Goal: Task Accomplishment & Management: Use online tool/utility

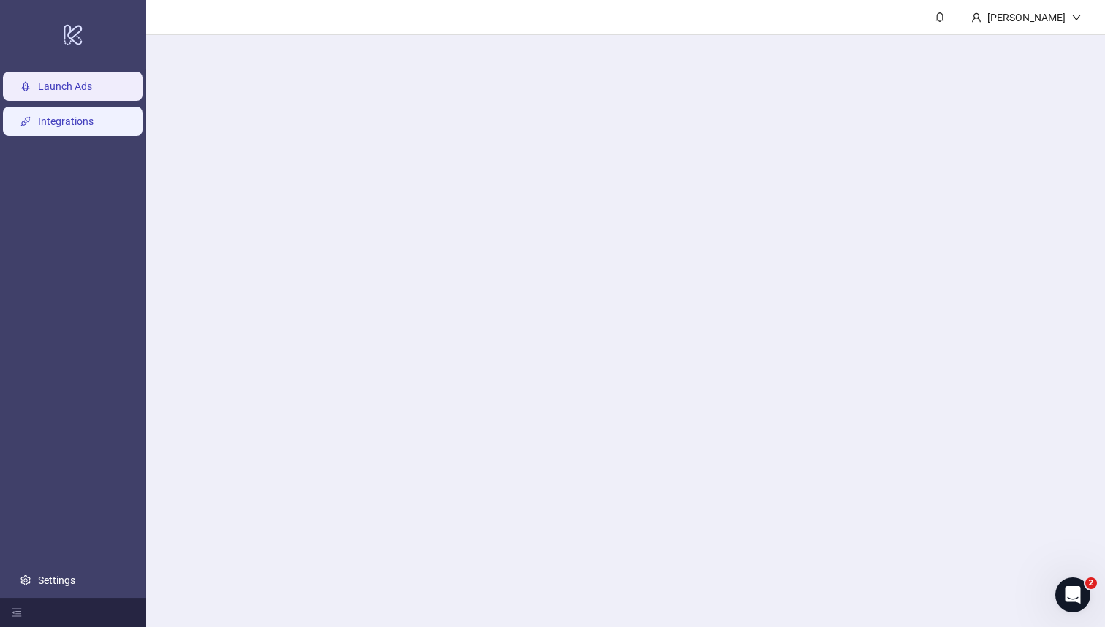
click at [94, 120] on link "Integrations" at bounding box center [66, 122] width 56 height 12
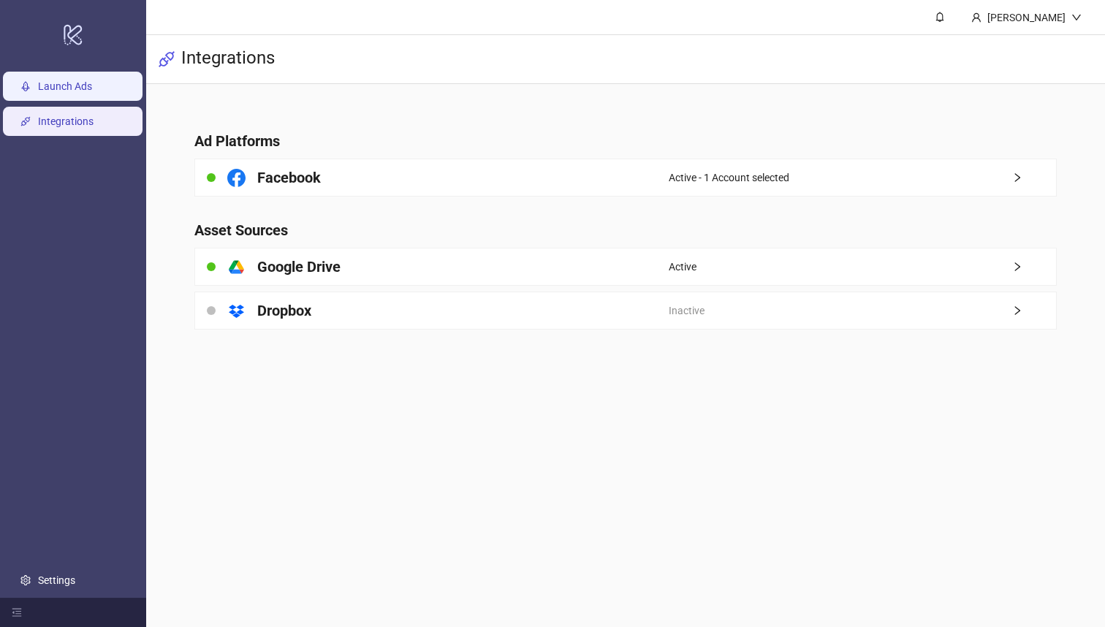
click at [73, 89] on link "Launch Ads" at bounding box center [65, 87] width 54 height 12
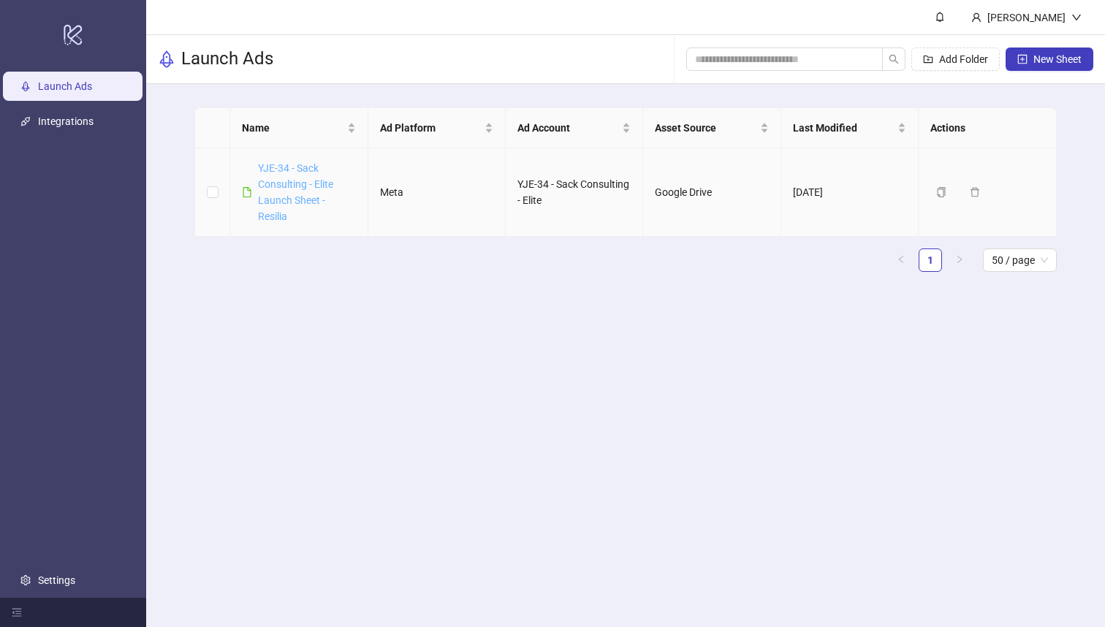
click at [319, 183] on link "YJE-34 - Sack Consulting - Elite Launch Sheet - Resilia" at bounding box center [295, 192] width 75 height 60
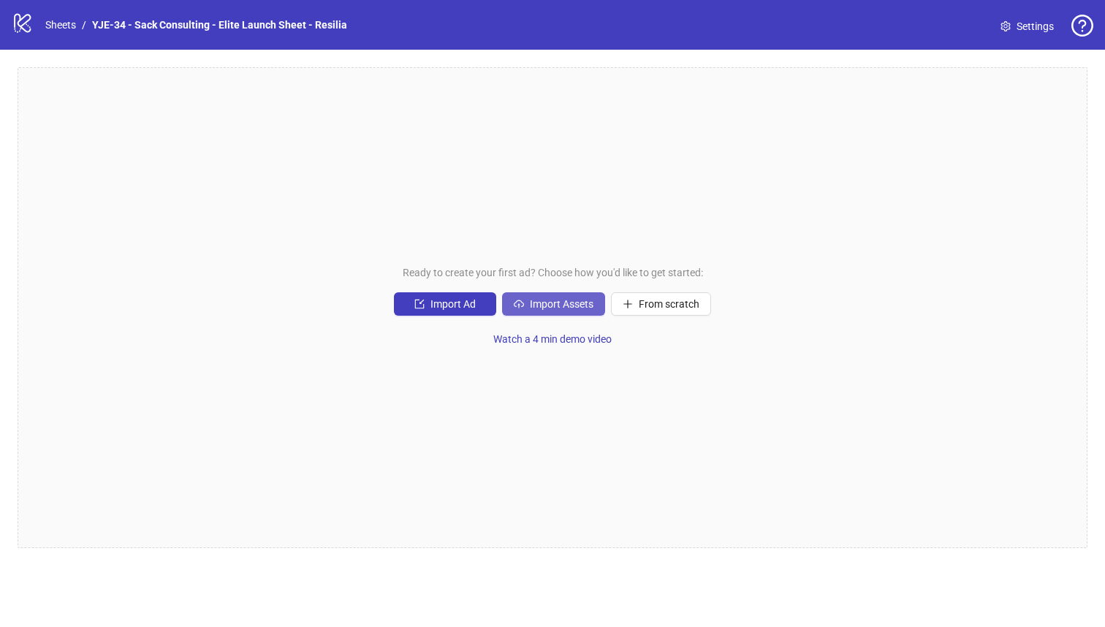
click at [517, 299] on icon "cloud-upload" at bounding box center [519, 304] width 10 height 10
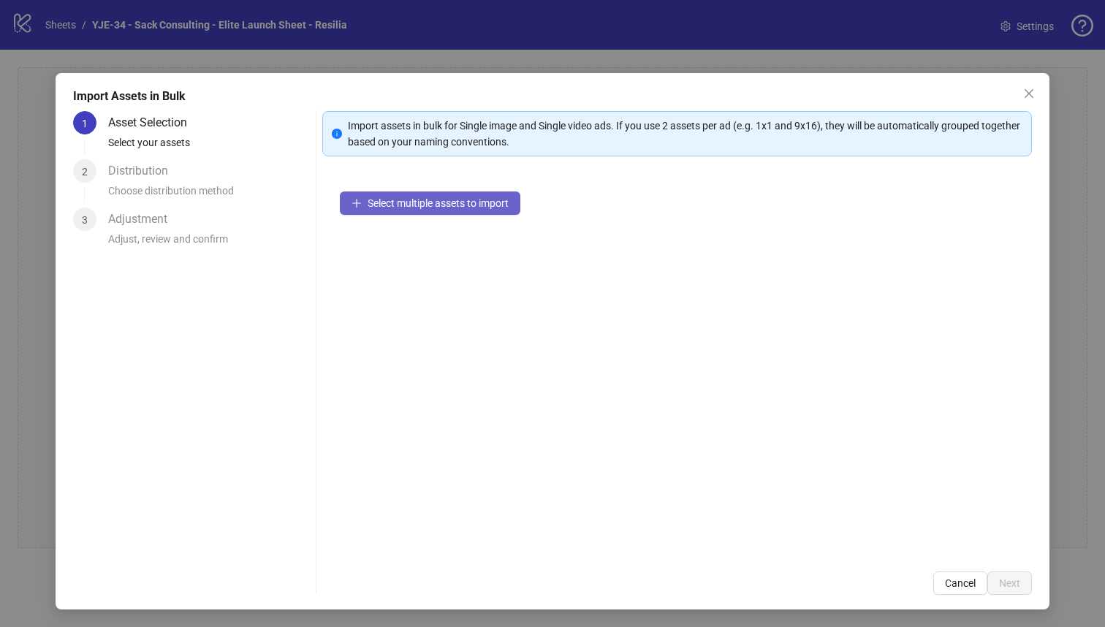
click at [419, 211] on button "Select multiple assets to import" at bounding box center [430, 202] width 180 height 23
